Goal: Task Accomplishment & Management: Use online tool/utility

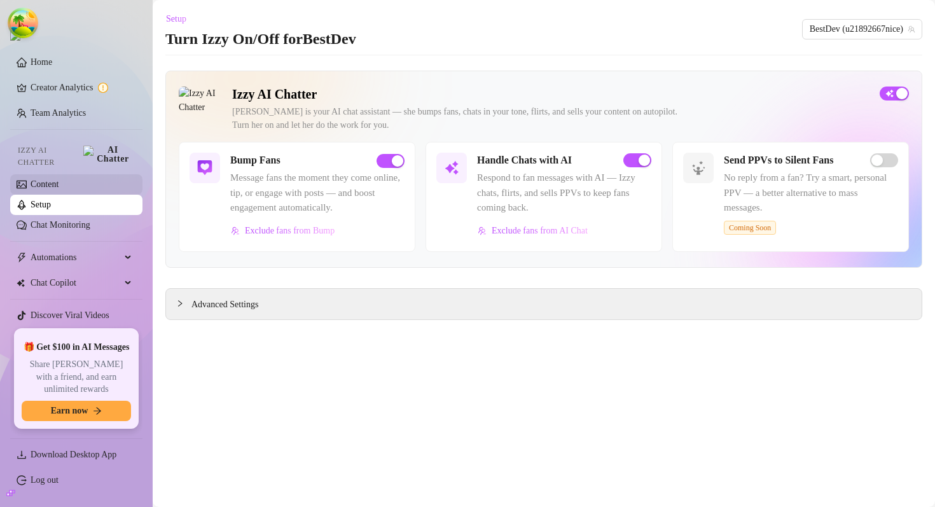
click at [41, 179] on link "Content" at bounding box center [45, 184] width 28 height 10
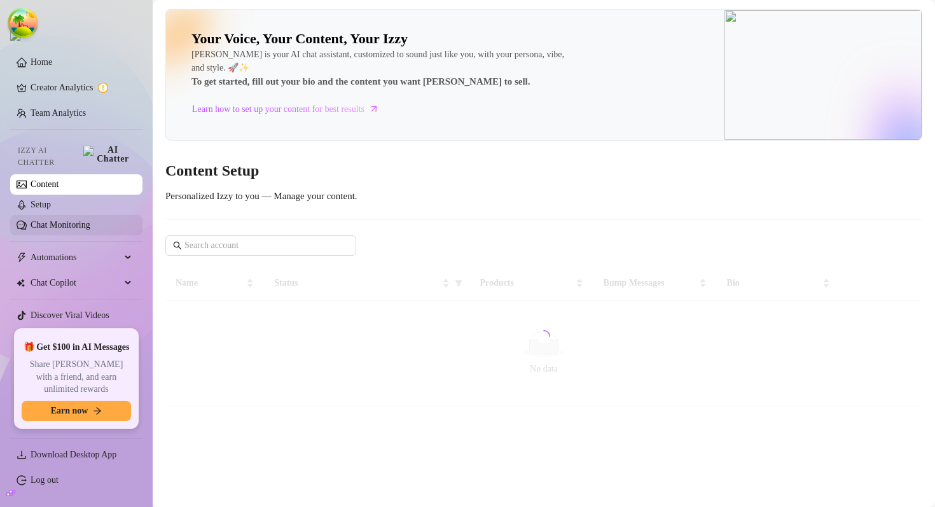
click at [90, 220] on link "Chat Monitoring" at bounding box center [61, 225] width 60 height 10
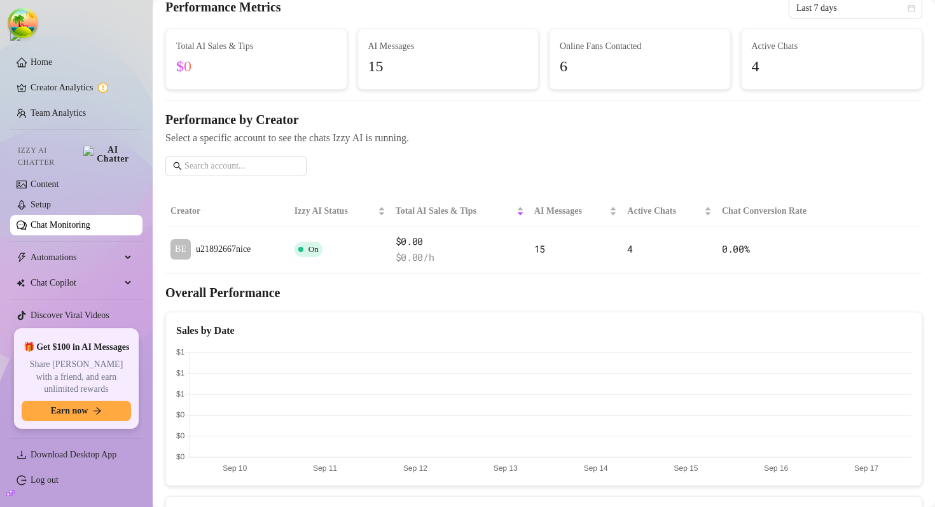
scroll to position [32, 0]
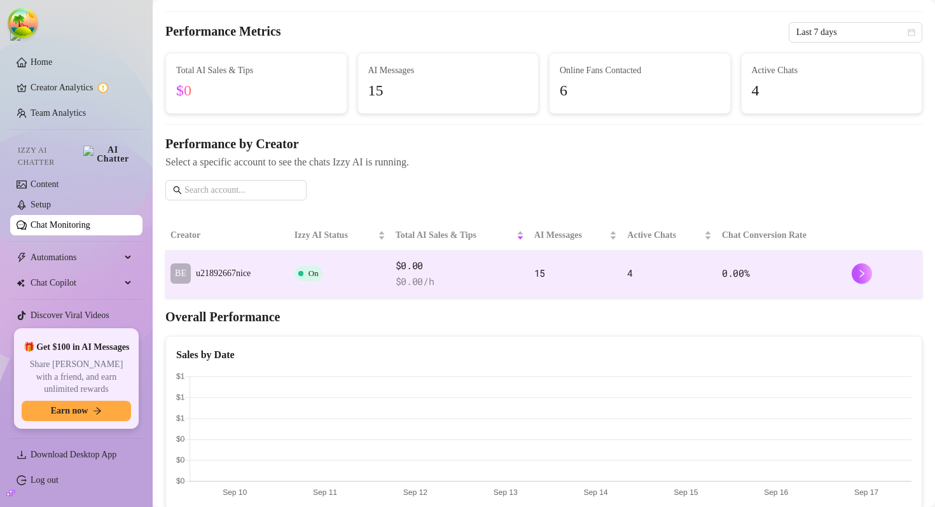
click at [396, 280] on td "$0.00 $ 0.00 /h" at bounding box center [459, 274] width 139 height 47
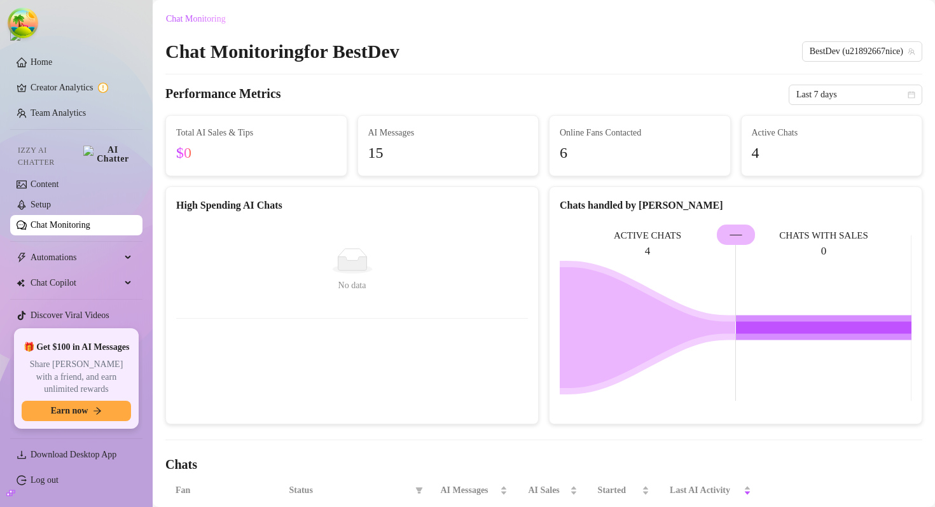
click at [258, 48] on h2 "Chat Monitoring for BestDev" at bounding box center [282, 51] width 234 height 24
click at [213, 100] on h4 "Performance Metrics" at bounding box center [223, 95] width 116 height 20
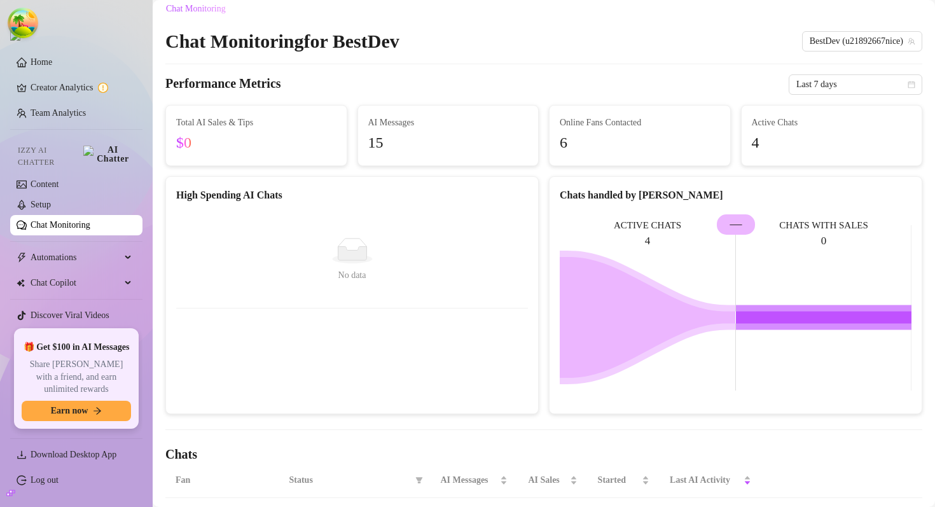
scroll to position [12, 0]
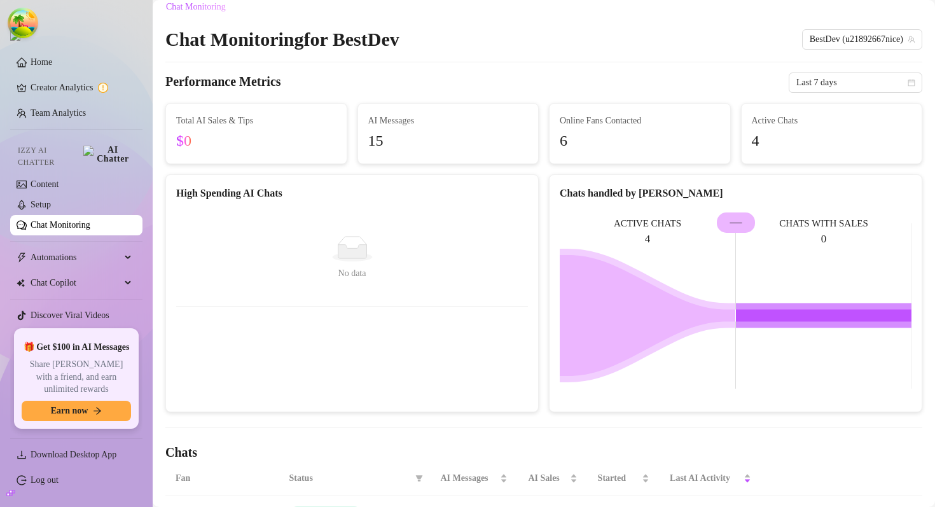
click at [572, 197] on div "Chats handled by [PERSON_NAME]" at bounding box center [736, 193] width 352 height 16
drag, startPoint x: 572, startPoint y: 197, endPoint x: 663, endPoint y: 197, distance: 91.6
click at [663, 197] on div "Chats handled by [PERSON_NAME]" at bounding box center [736, 193] width 352 height 16
copy div "Chats handled by [PERSON_NAME]"
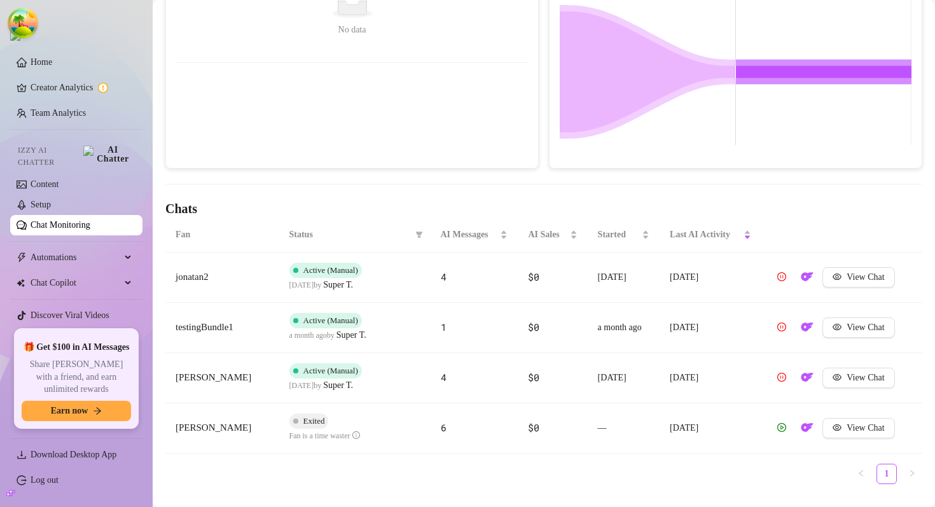
scroll to position [262, 0]
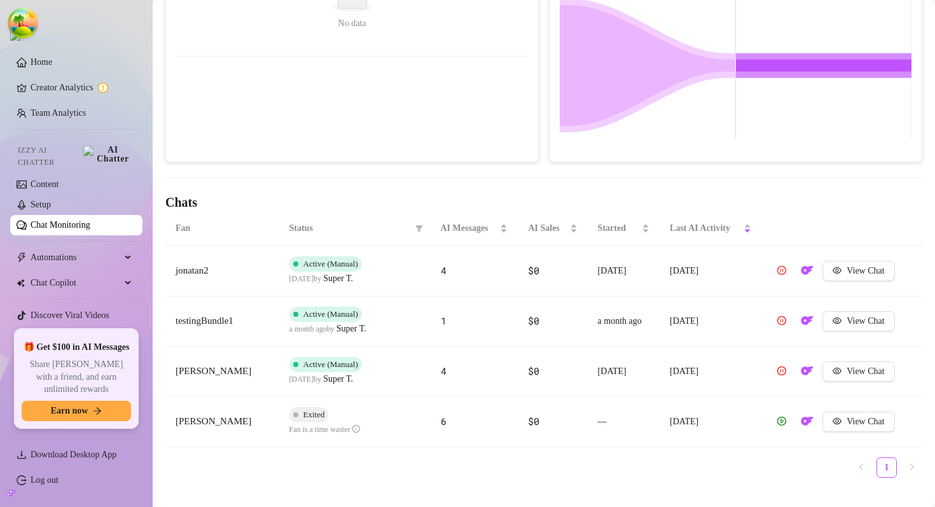
click at [455, 75] on div "High Spending AI Chats No data No data" at bounding box center [351, 43] width 373 height 238
